Goal: Information Seeking & Learning: Understand process/instructions

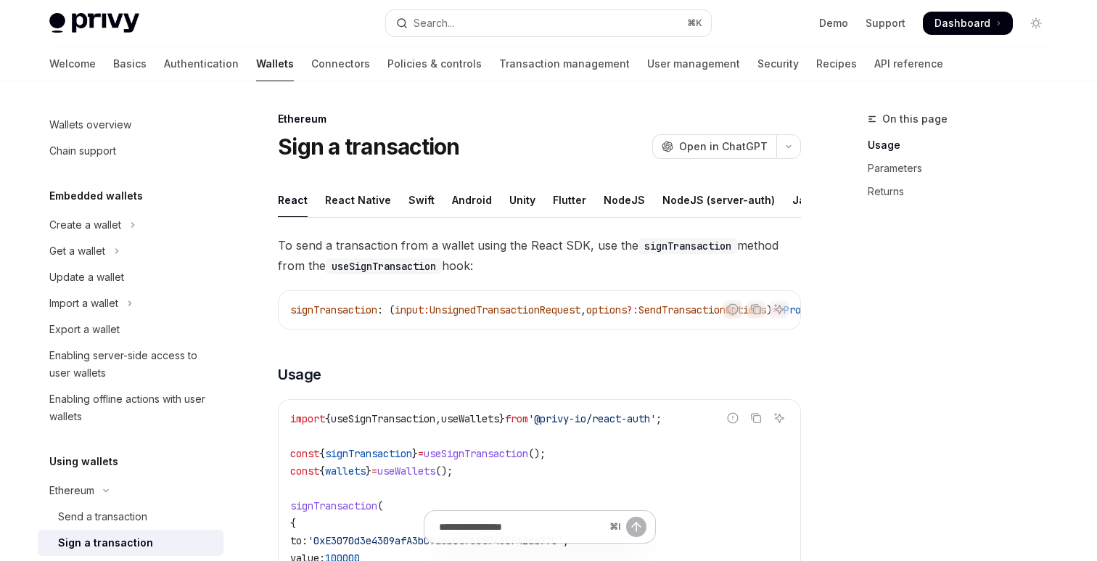
scroll to position [105, 0]
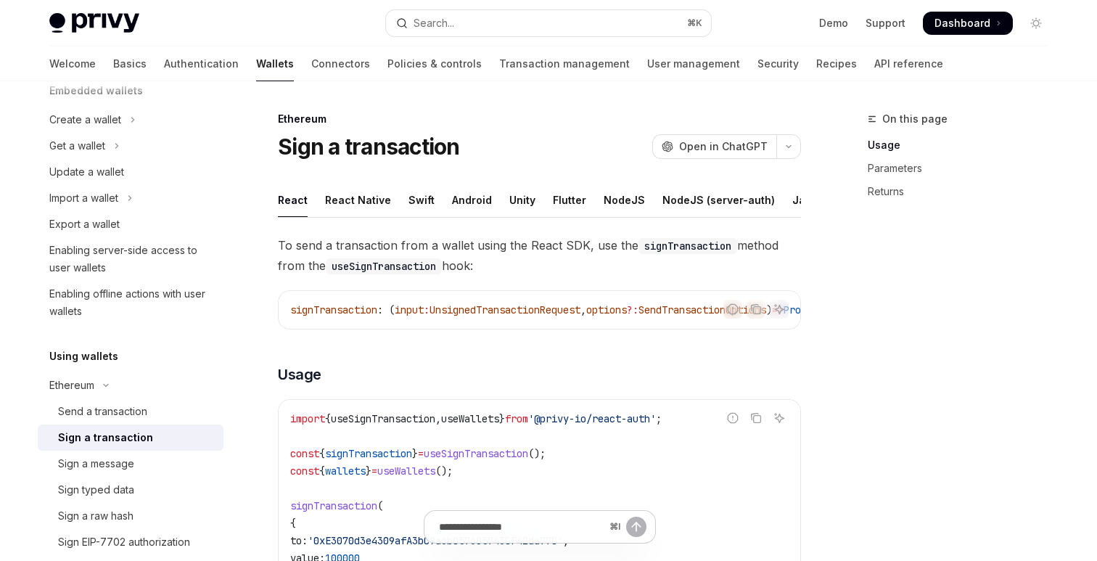
click at [618, 147] on div "Sign a transaction OpenAI Open in ChatGPT" at bounding box center [539, 147] width 523 height 26
click at [544, 266] on span "To send a transaction from a wallet using the React SDK, use the signTransactio…" at bounding box center [539, 255] width 523 height 41
click at [580, 155] on div "Sign a transaction OpenAI Open in ChatGPT" at bounding box center [539, 147] width 523 height 26
click at [615, 205] on div "NodeJS" at bounding box center [624, 200] width 41 height 34
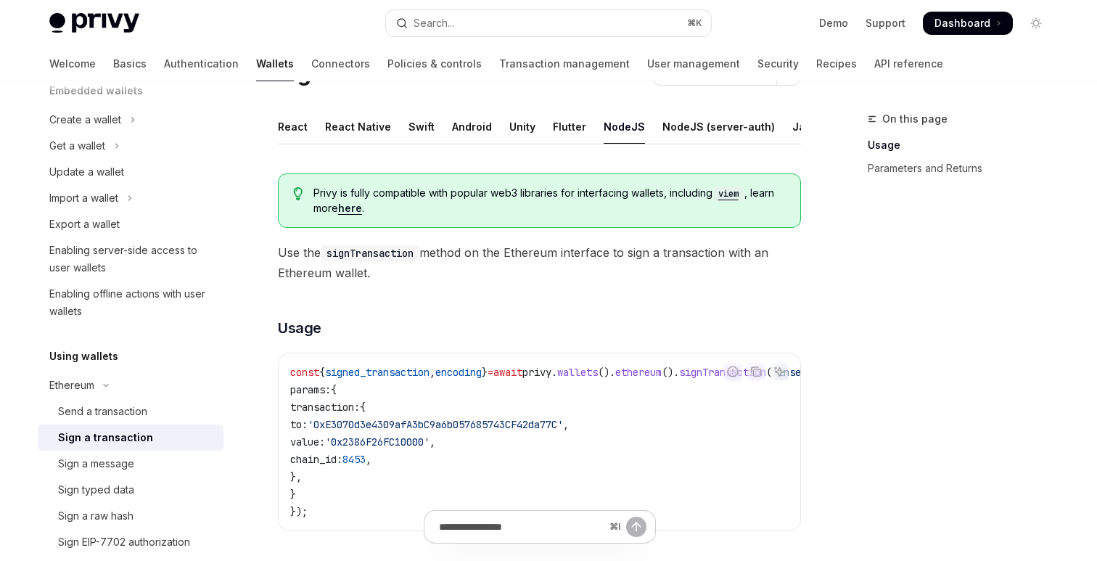
scroll to position [78, 0]
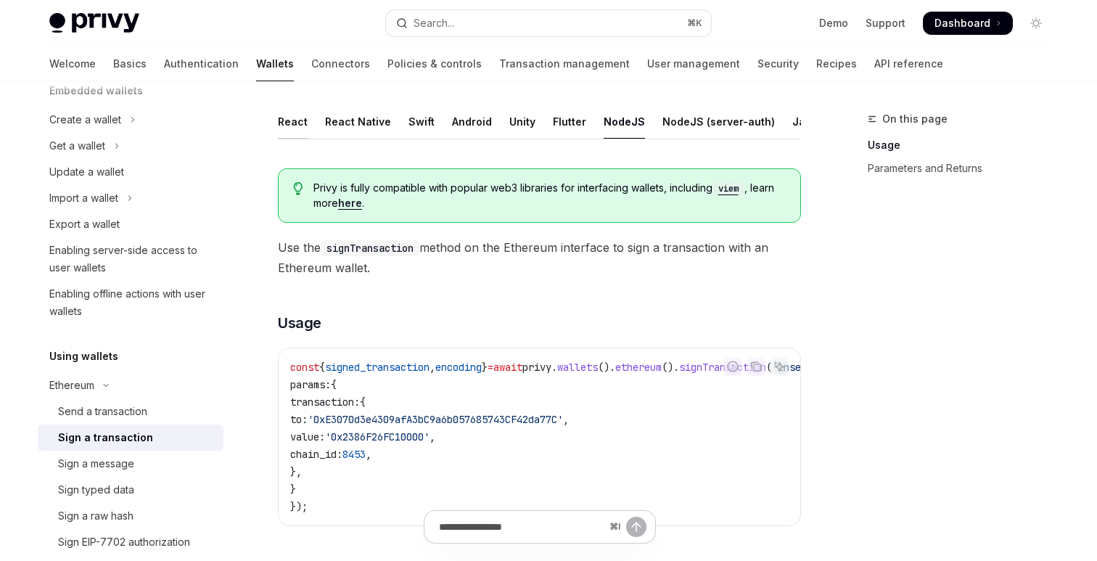
click at [286, 115] on div "React" at bounding box center [293, 121] width 30 height 34
type textarea "*"
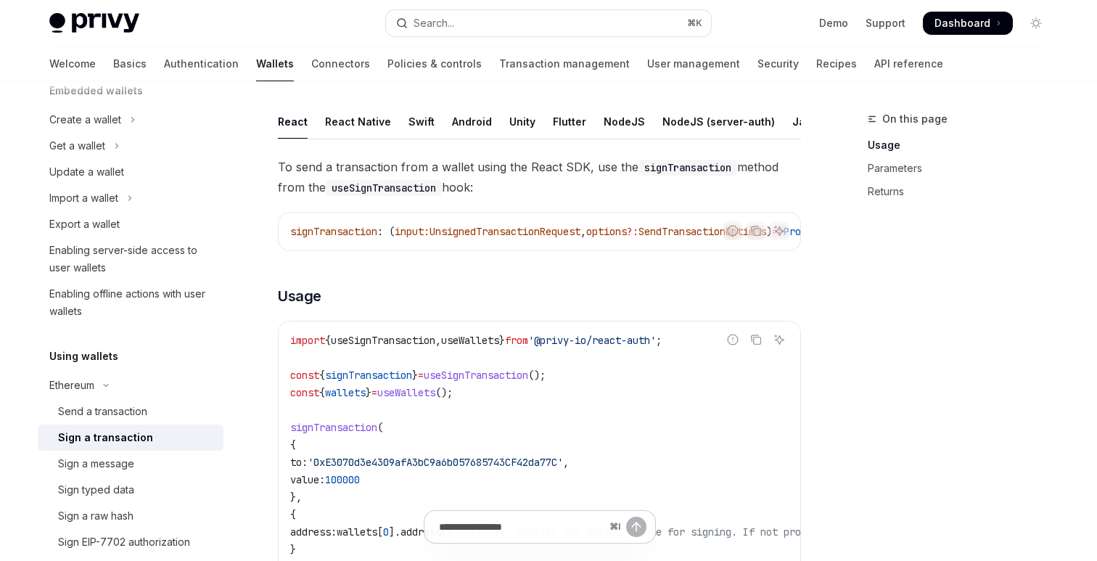
click at [877, 310] on div "On this page Usage Parameters Returns" at bounding box center [949, 335] width 221 height 451
click at [647, 185] on span "To send a transaction from a wallet using the React SDK, use the signTransactio…" at bounding box center [539, 177] width 523 height 41
click at [755, 345] on icon "Copy the contents from the code block" at bounding box center [756, 340] width 12 height 12
click at [736, 295] on h3 "​ Usage" at bounding box center [539, 296] width 523 height 20
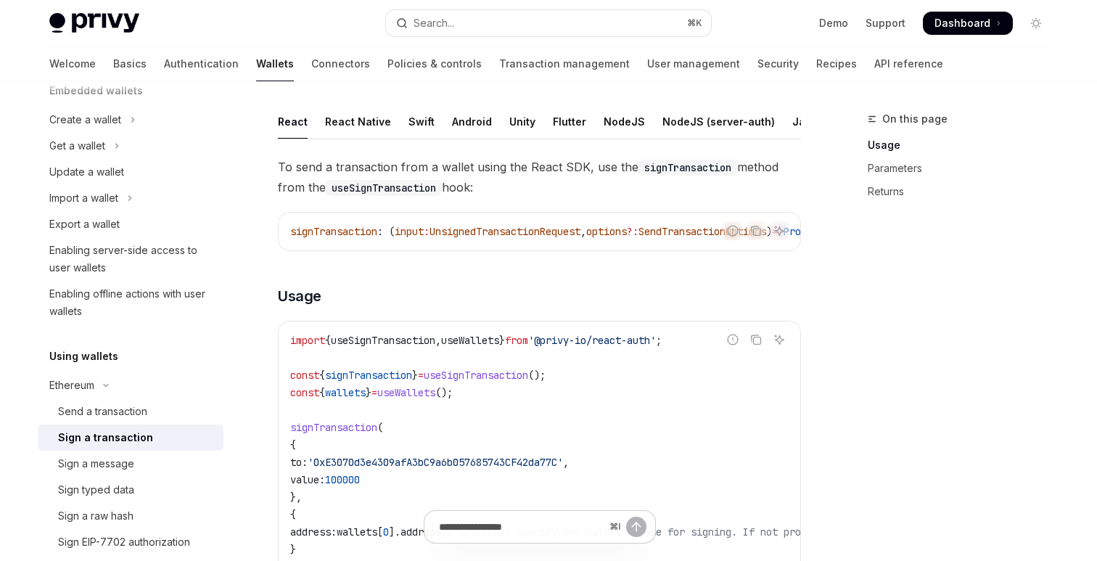
click at [607, 193] on span "To send a transaction from a wallet using the React SDK, use the signTransactio…" at bounding box center [539, 177] width 523 height 41
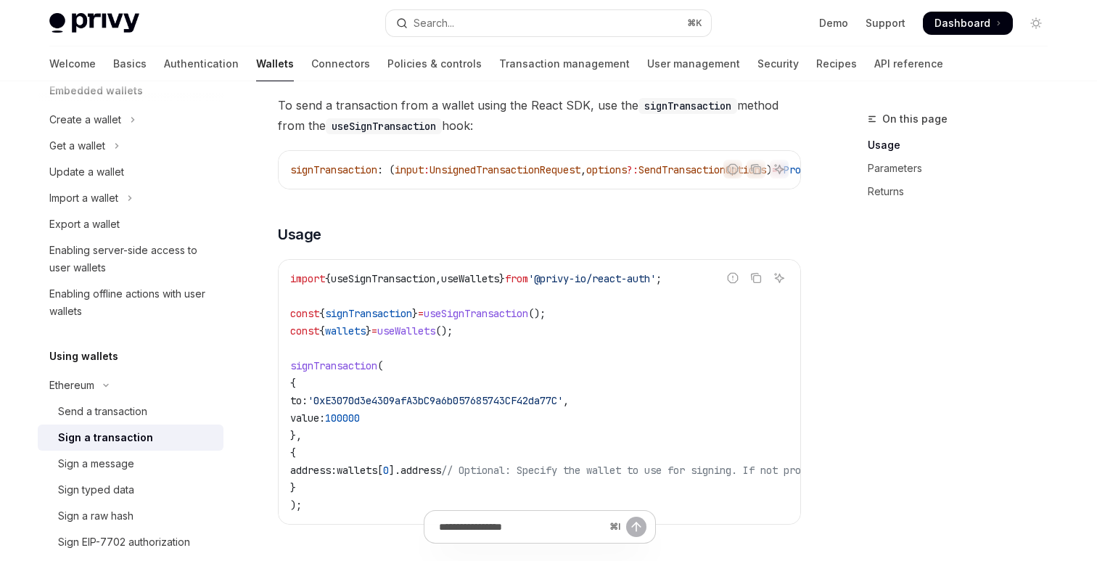
scroll to position [165, 0]
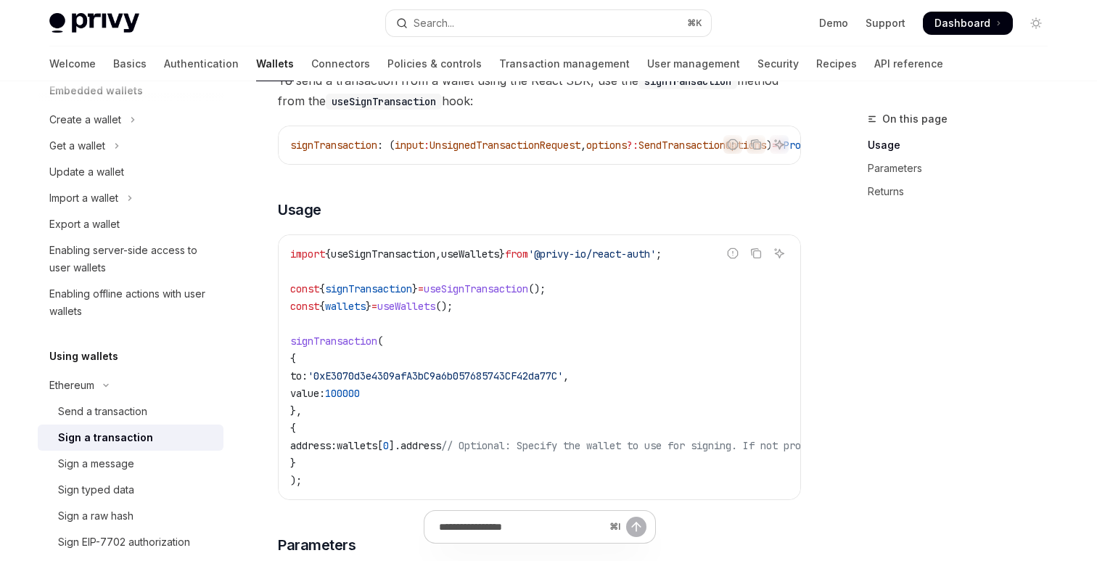
click at [761, 263] on button "Copy the contents from the code block" at bounding box center [756, 253] width 19 height 19
click at [750, 262] on button "Copy the contents from the code block" at bounding box center [756, 253] width 19 height 19
click at [757, 258] on icon "Copy the contents from the code block" at bounding box center [756, 254] width 12 height 8
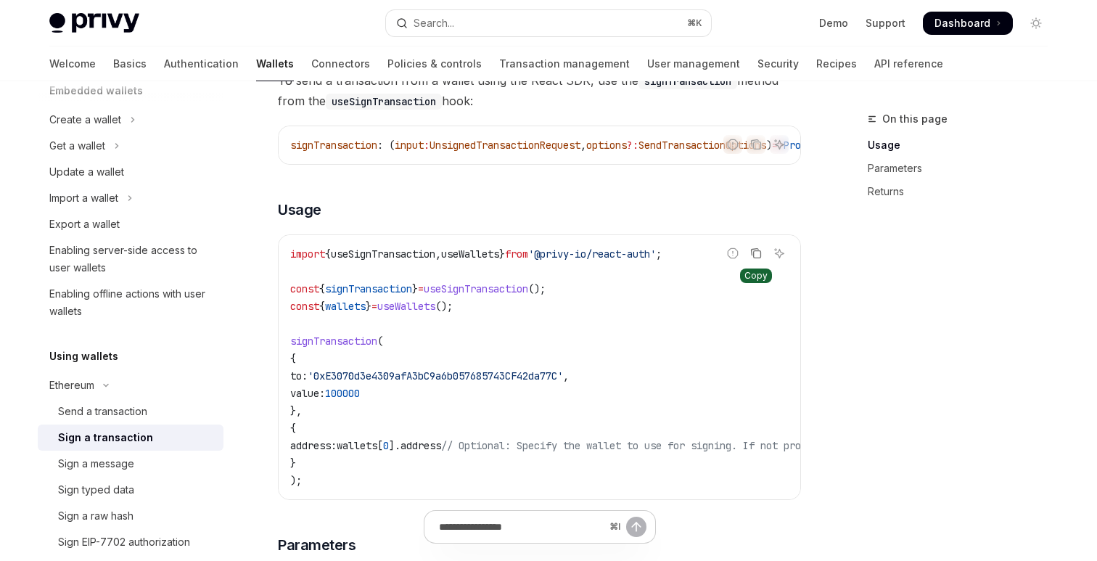
click at [756, 263] on button "Copy the contents from the code block" at bounding box center [756, 253] width 19 height 19
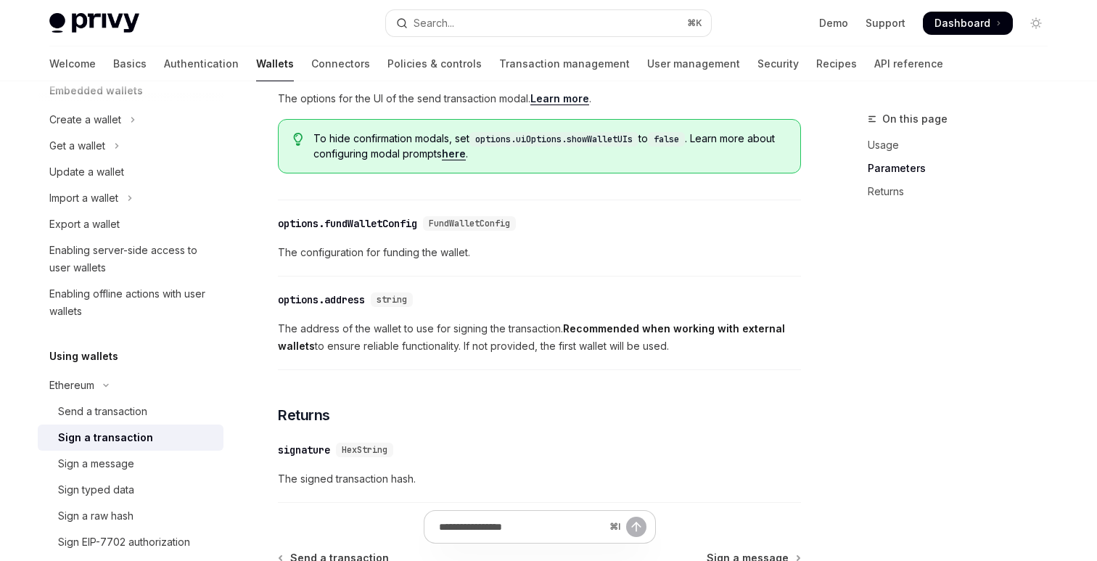
scroll to position [762, 0]
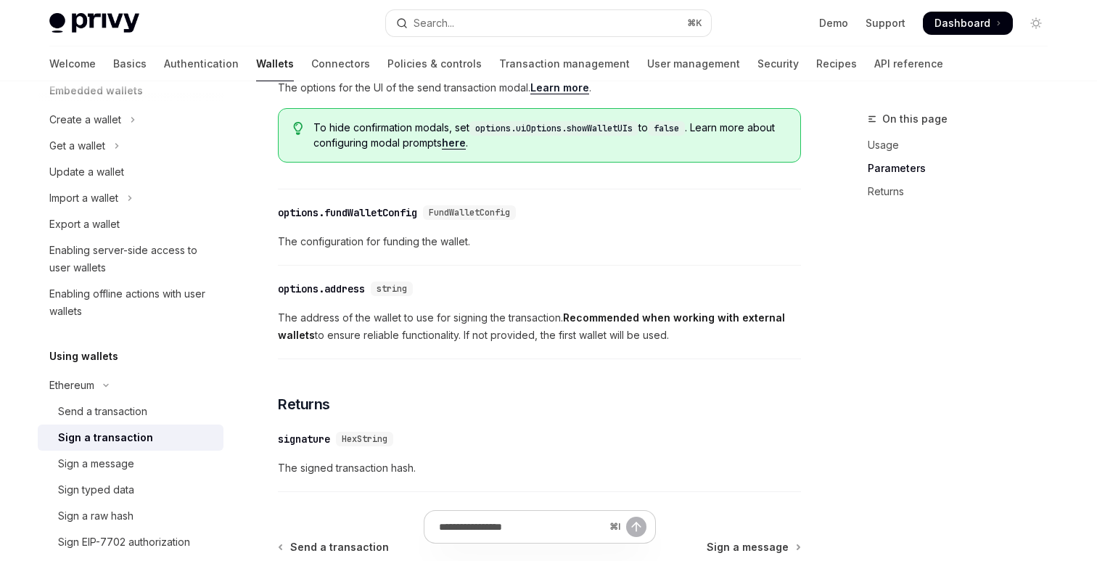
click at [824, 244] on div "On this page Usage Parameters Returns Ethereum Sign a transaction OpenAI Open i…" at bounding box center [549, 26] width 1022 height 1414
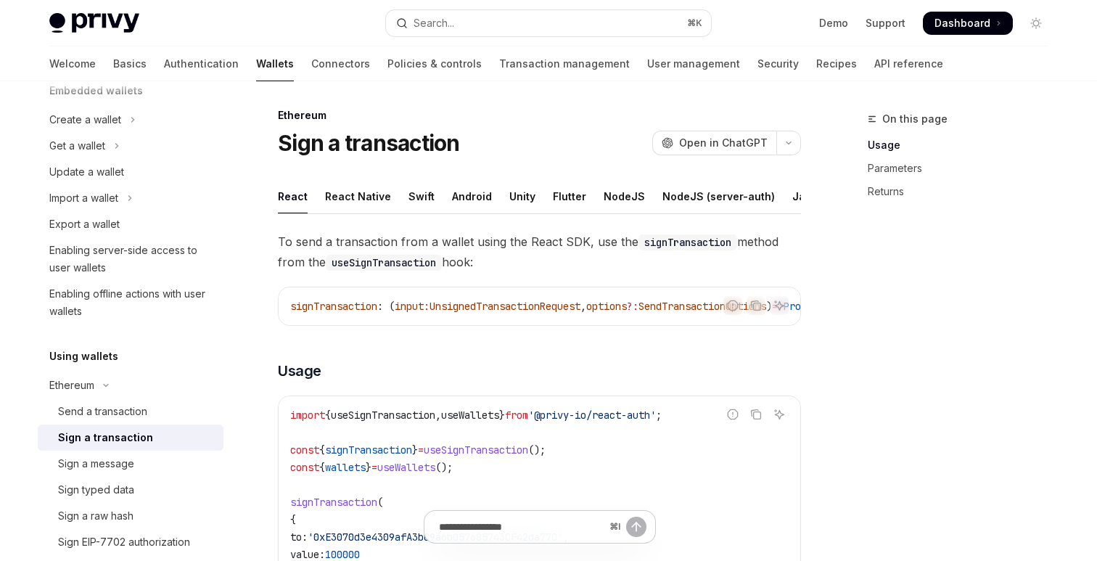
scroll to position [3, 0]
click at [688, 136] on span "Open in ChatGPT" at bounding box center [723, 143] width 89 height 15
